Goal: Check status: Check status

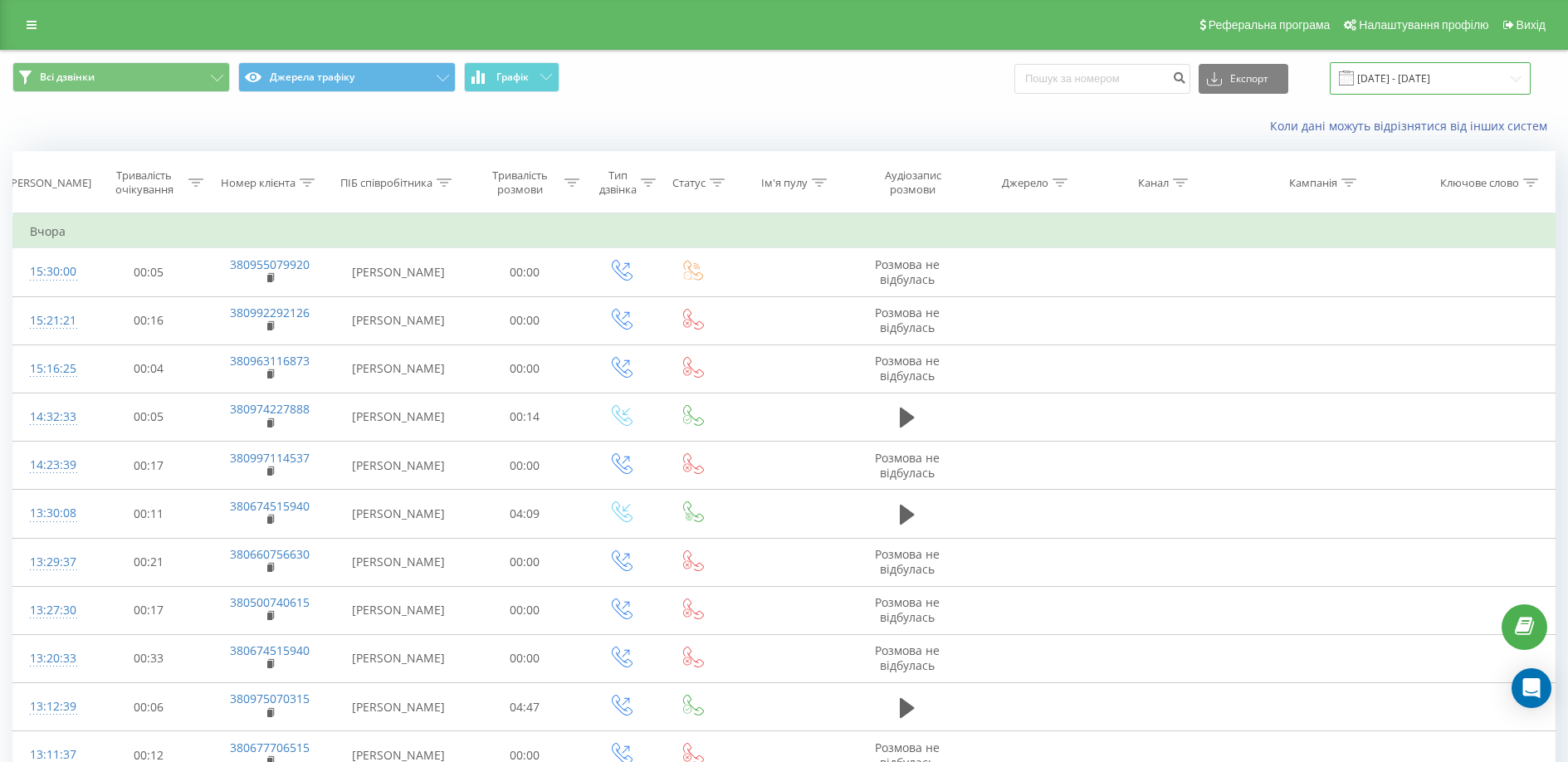
click at [1381, 77] on input "[DATE] - [DATE]" at bounding box center [1430, 78] width 201 height 32
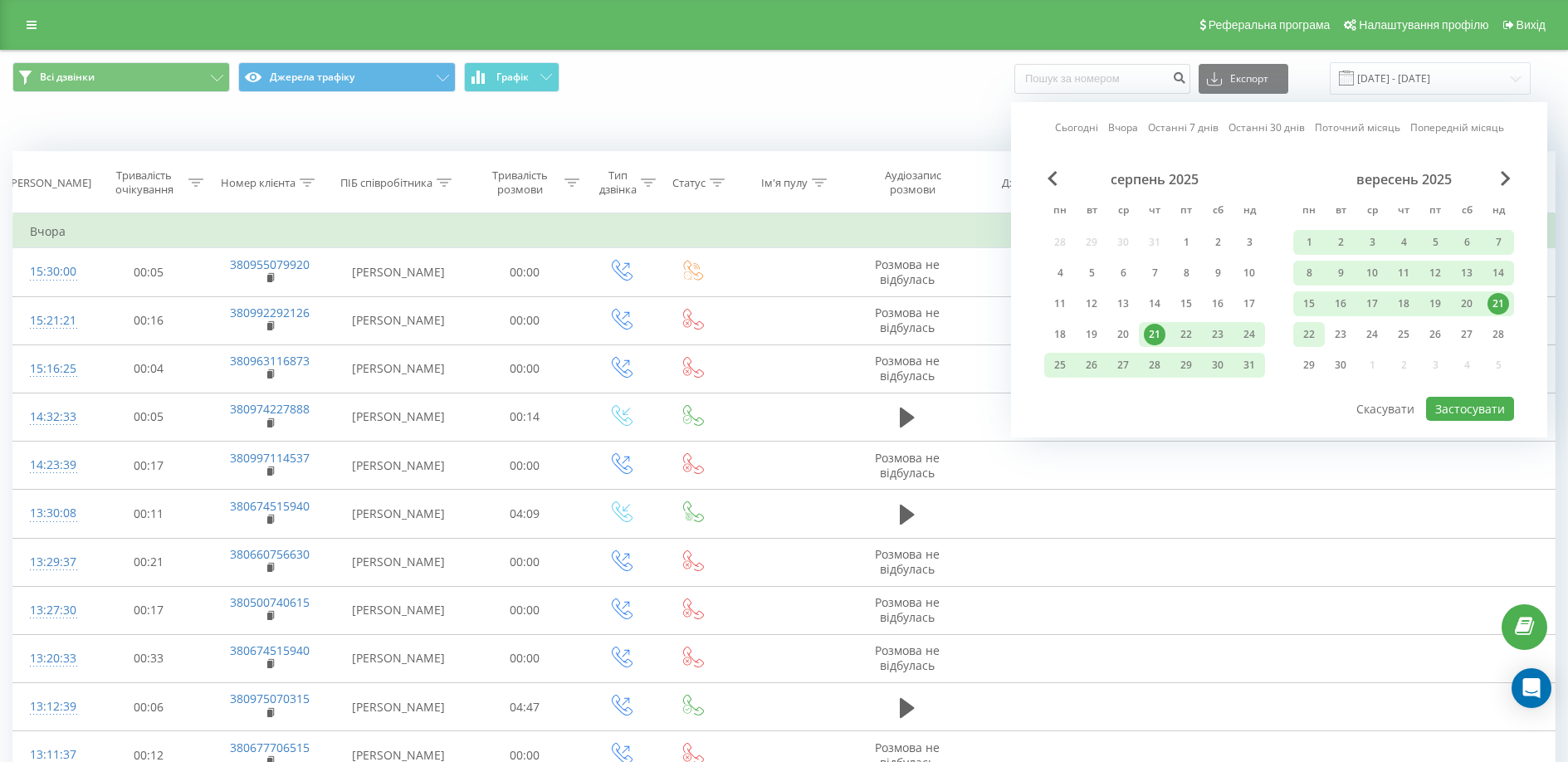
click at [1313, 335] on div "22" at bounding box center [1309, 335] width 22 height 22
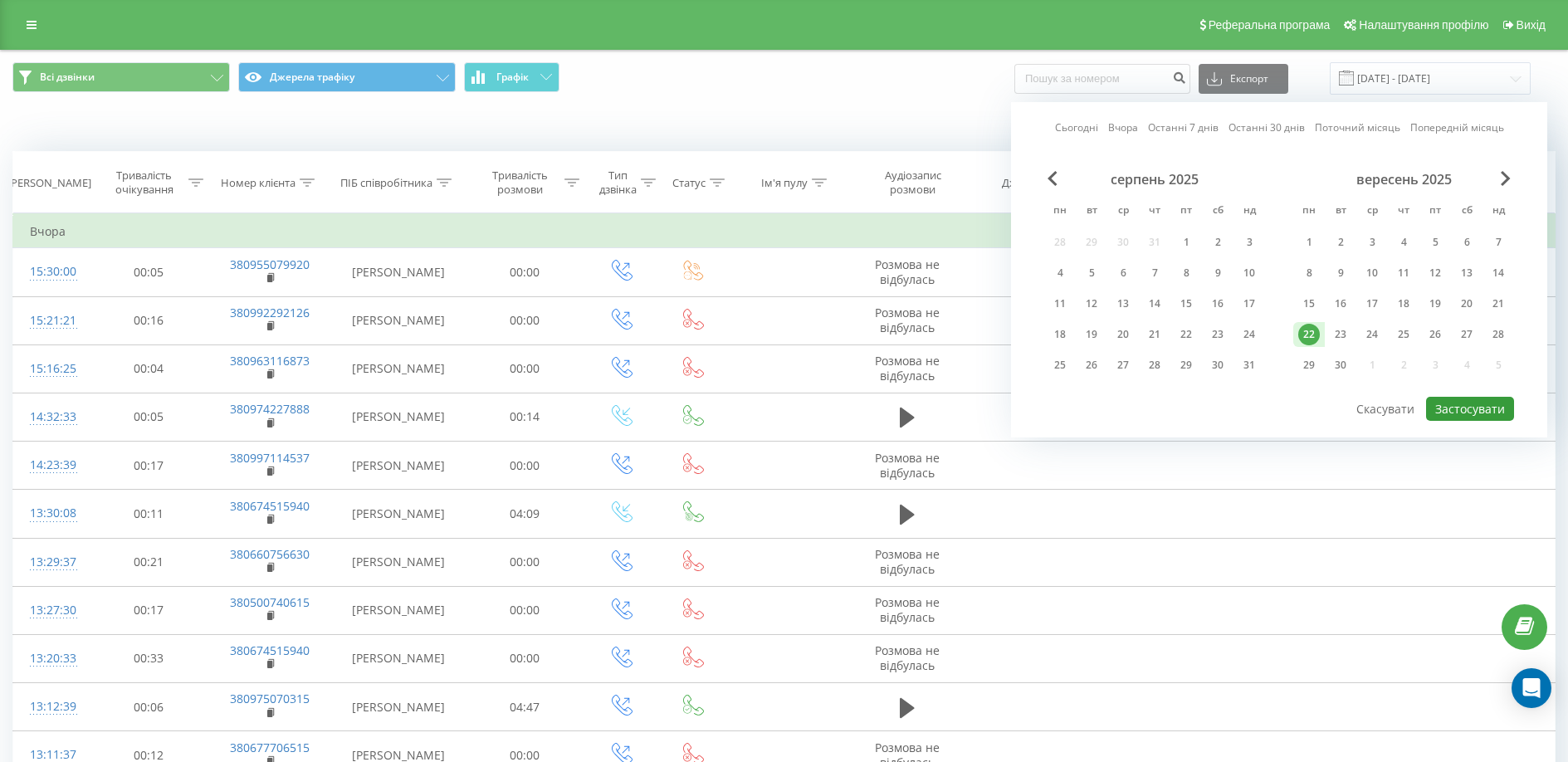
click at [1455, 406] on button "Застосувати" at bounding box center [1470, 409] width 88 height 24
type input "[DATE] - [DATE]"
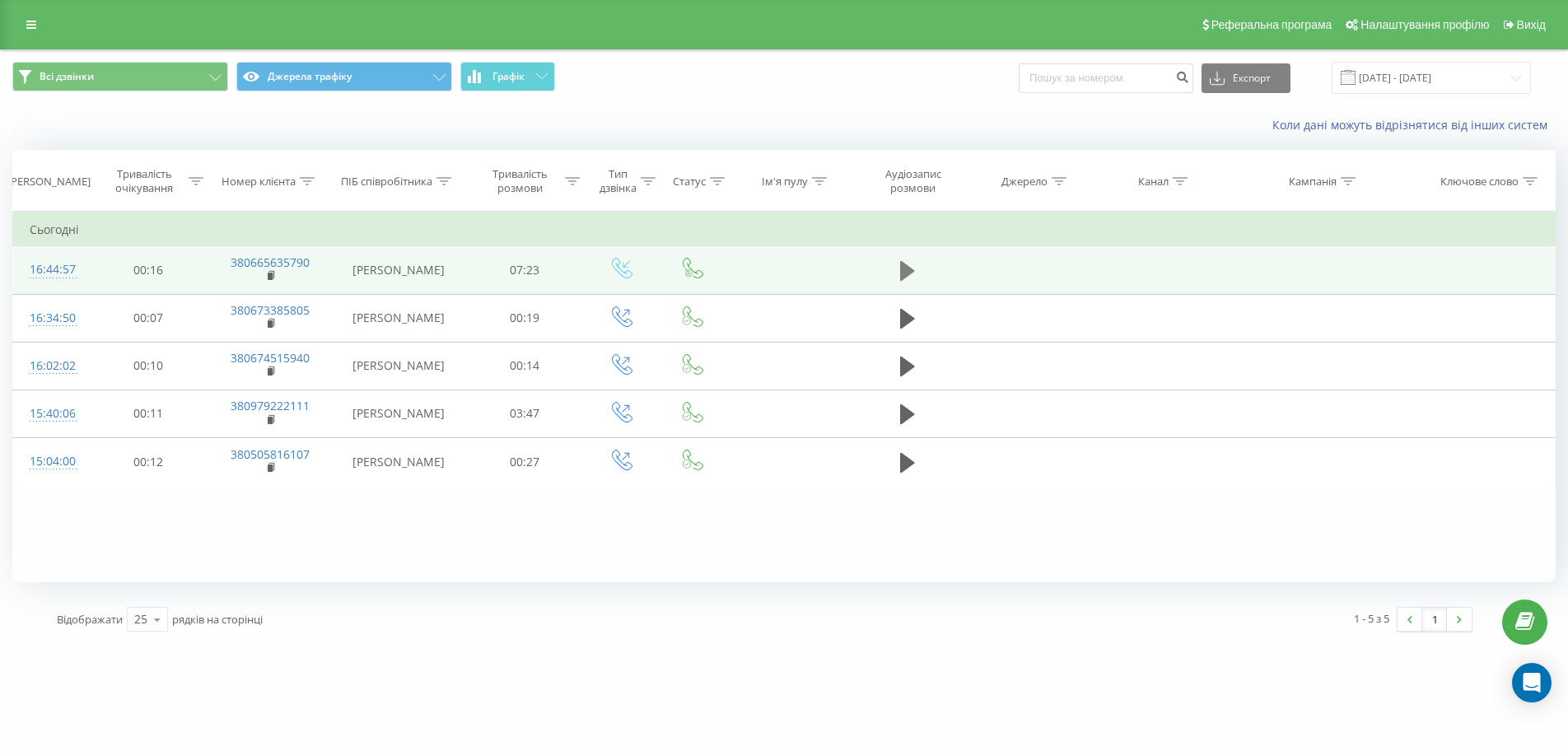
click at [897, 259] on button at bounding box center [907, 271] width 25 height 25
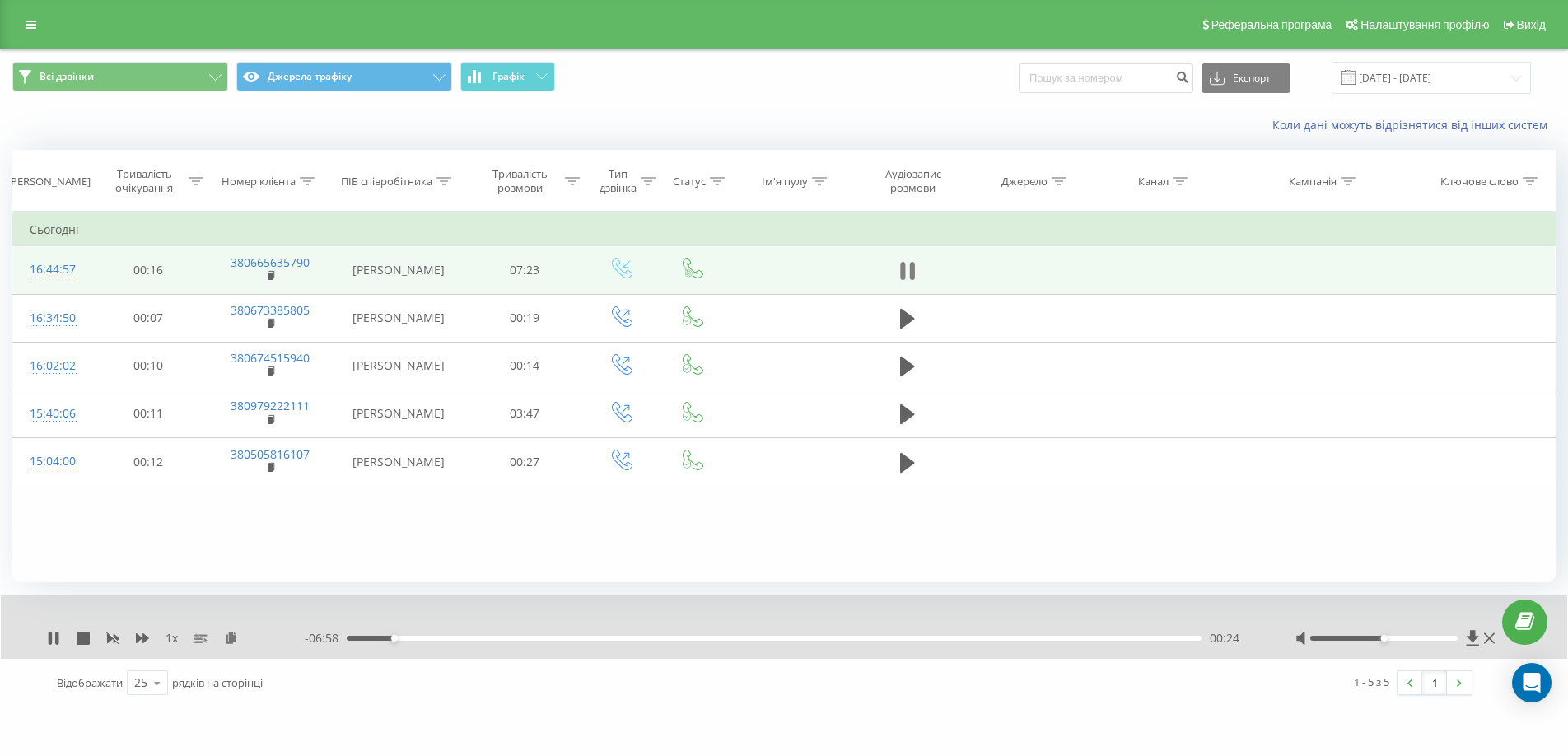
click at [906, 270] on icon at bounding box center [907, 271] width 15 height 23
